Goal: Task Accomplishment & Management: Manage account settings

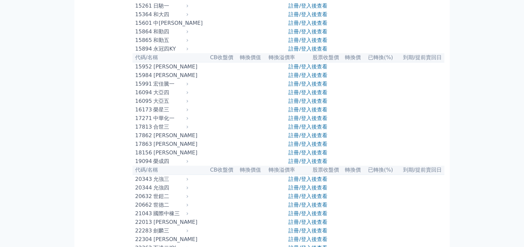
scroll to position [264, 0]
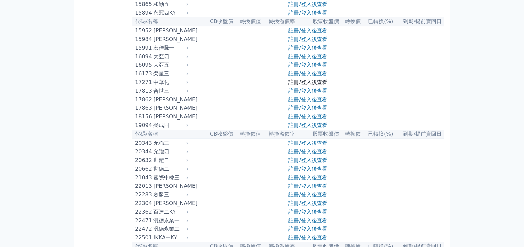
click at [299, 85] on link "註冊/登入後查看" at bounding box center [307, 82] width 39 height 6
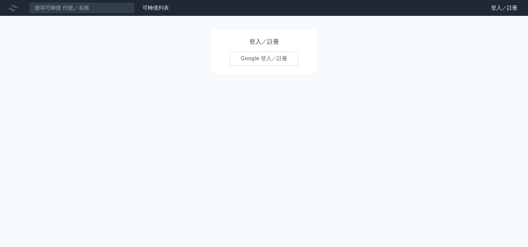
click at [271, 56] on link "Google 登入／註冊" at bounding box center [264, 58] width 69 height 14
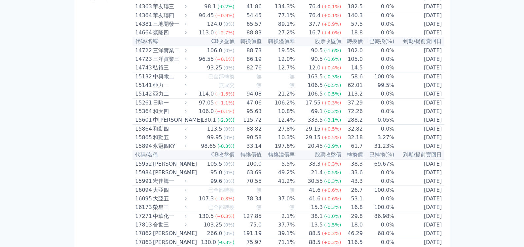
scroll to position [165, 0]
